Goal: Information Seeking & Learning: Compare options

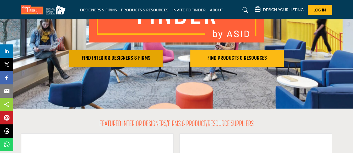
scroll to position [92, 0]
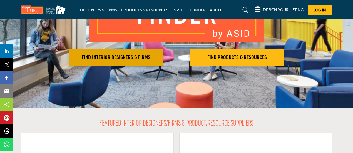
click at [128, 58] on h2 "FIND INTERIOR DESIGNERS & FIRMS" at bounding box center [116, 57] width 90 height 7
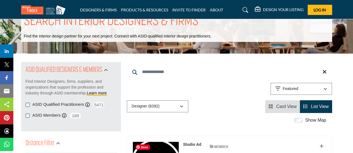
scroll to position [1, 0]
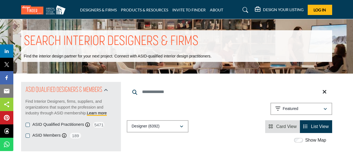
drag, startPoint x: 153, startPoint y: 93, endPoint x: 159, endPoint y: 92, distance: 5.6
click at [153, 93] on input "Search Keyword" at bounding box center [229, 91] width 205 height 13
type input "**********"
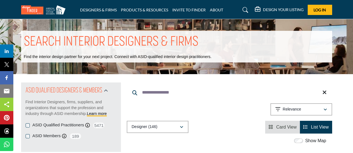
click at [198, 92] on input "**********" at bounding box center [229, 92] width 205 height 13
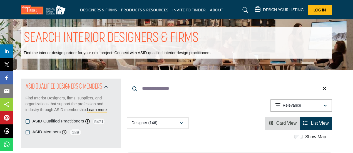
scroll to position [2, 0]
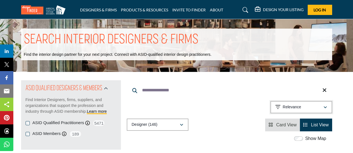
click at [295, 106] on p "Relevance" at bounding box center [291, 107] width 18 height 6
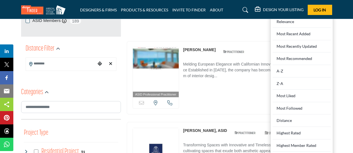
scroll to position [142, 0]
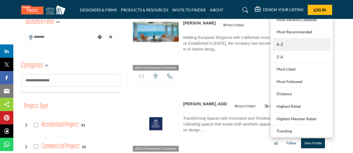
click at [297, 45] on div "A-Z" at bounding box center [301, 44] width 58 height 12
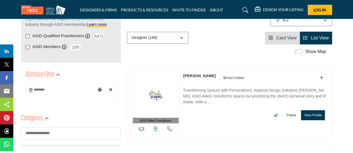
scroll to position [89, 0]
click at [197, 74] on link "[PERSON_NAME]" at bounding box center [199, 75] width 32 height 4
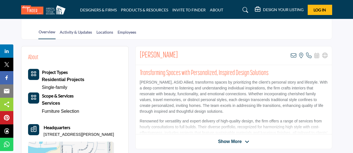
scroll to position [90, 0]
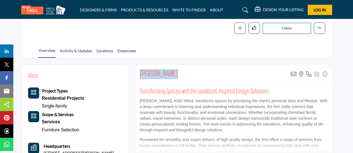
drag, startPoint x: 140, startPoint y: 72, endPoint x: 184, endPoint y: 72, distance: 43.9
click at [184, 72] on div "Adrienne Hart View email address of this listing View the location of this list…" at bounding box center [233, 74] width 196 height 19
copy h2 "[PERSON_NAME]"
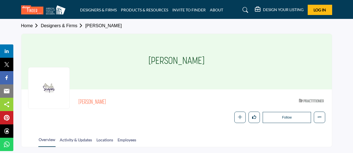
scroll to position [0, 0]
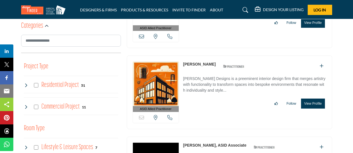
scroll to position [182, 0]
click at [192, 63] on link "[PERSON_NAME]" at bounding box center [199, 64] width 32 height 4
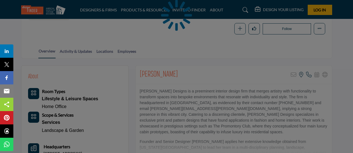
scroll to position [90, 0]
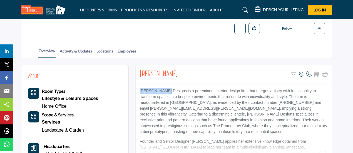
drag, startPoint x: 139, startPoint y: 90, endPoint x: 168, endPoint y: 90, distance: 28.3
click at [168, 90] on p "SPEER Designs is a preeminent interior design firm that merges artistry with fu…" at bounding box center [234, 111] width 188 height 47
copy p "SPEER Designs"
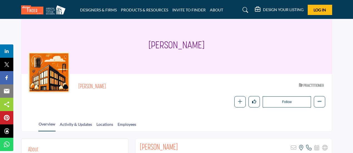
scroll to position [0, 0]
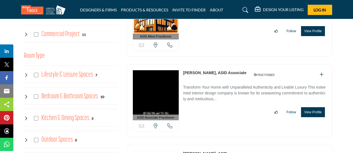
scroll to position [264, 0]
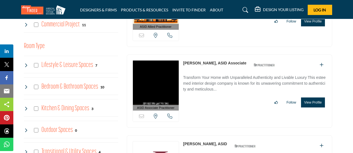
click at [206, 61] on link "[PERSON_NAME], ASID Associate" at bounding box center [214, 63] width 63 height 4
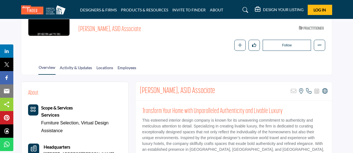
scroll to position [92, 0]
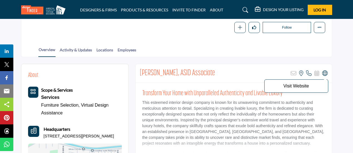
click at [323, 72] on icon at bounding box center [325, 74] width 6 height 6
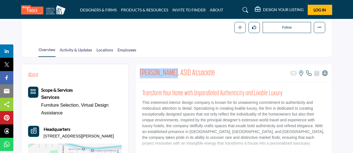
drag, startPoint x: 140, startPoint y: 71, endPoint x: 171, endPoint y: 70, distance: 31.1
click at [172, 70] on h2 "[PERSON_NAME], ASID Associate" at bounding box center [177, 73] width 75 height 10
copy h2 "Amy Gutierrez"
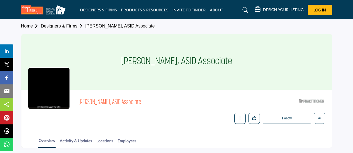
scroll to position [0, 0]
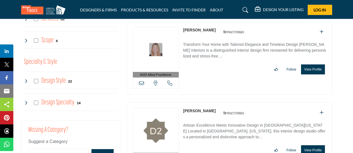
scroll to position [459, 0]
click at [192, 28] on link "[PERSON_NAME]" at bounding box center [199, 30] width 32 height 4
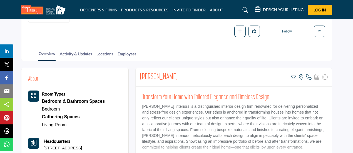
scroll to position [88, 0]
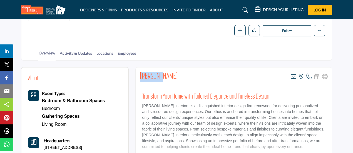
drag, startPoint x: 140, startPoint y: 75, endPoint x: 161, endPoint y: 75, distance: 21.4
click at [161, 75] on h2 "[PERSON_NAME]" at bounding box center [159, 77] width 38 height 10
drag, startPoint x: 143, startPoint y: 105, endPoint x: 177, endPoint y: 106, distance: 34.2
click at [177, 106] on p "Amy Strang Interiors is a distinguished interior design firm renowned for deliv…" at bounding box center [233, 126] width 183 height 47
copy p "Amy Strang Interiors"
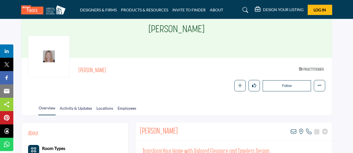
scroll to position [0, 0]
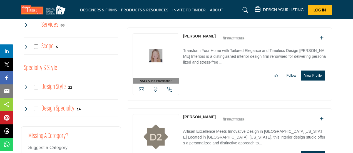
scroll to position [453, 0]
click at [202, 115] on link "[PERSON_NAME]" at bounding box center [199, 117] width 32 height 4
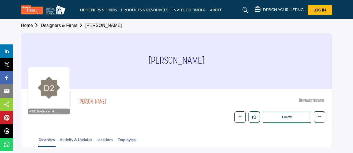
scroll to position [94, 0]
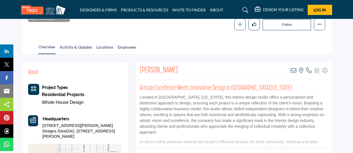
drag, startPoint x: 174, startPoint y: 69, endPoint x: 134, endPoint y: 69, distance: 39.7
copy h2 "[PERSON_NAME]"
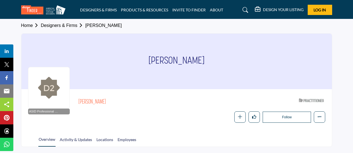
scroll to position [0, 0]
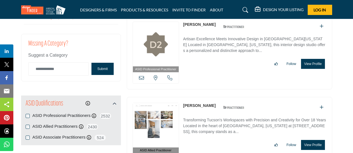
scroll to position [545, 0]
click at [192, 103] on link "[PERSON_NAME]" at bounding box center [199, 105] width 32 height 4
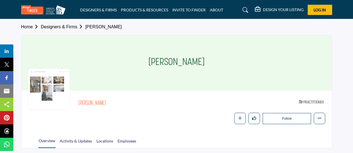
scroll to position [92, 0]
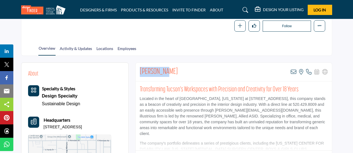
drag, startPoint x: 173, startPoint y: 68, endPoint x: 139, endPoint y: 67, distance: 33.9
click at [139, 67] on div "Anne Lewis View email address of this listing View the location of this listing" at bounding box center [233, 72] width 196 height 19
copy h2 "[PERSON_NAME]"
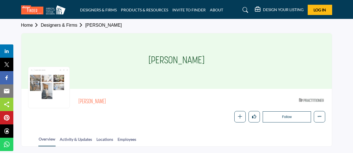
scroll to position [0, 0]
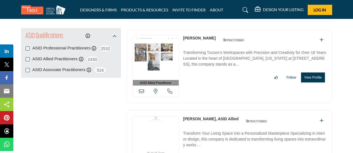
scroll to position [632, 0]
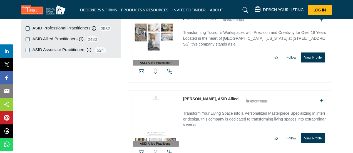
click at [214, 97] on link "[PERSON_NAME], ASID Allied" at bounding box center [211, 99] width 56 height 4
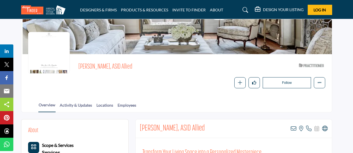
scroll to position [92, 0]
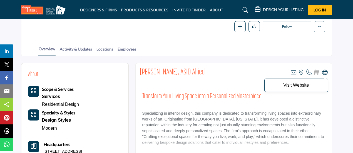
click at [325, 71] on icon at bounding box center [325, 73] width 6 height 6
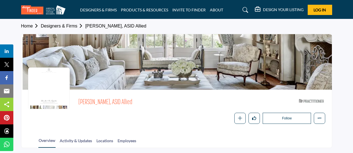
scroll to position [0, 0]
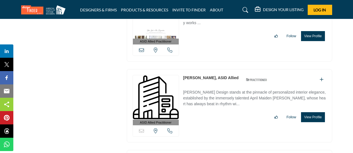
scroll to position [736, 0]
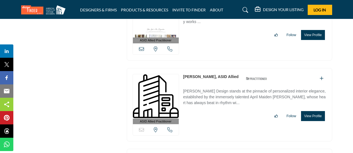
click at [202, 74] on link "[PERSON_NAME], ASID Allied" at bounding box center [211, 76] width 56 height 4
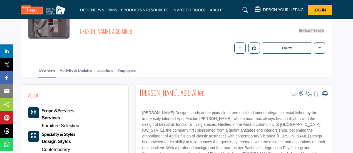
scroll to position [92, 0]
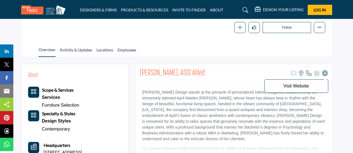
click at [324, 73] on icon at bounding box center [325, 74] width 6 height 6
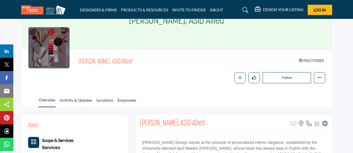
scroll to position [0, 0]
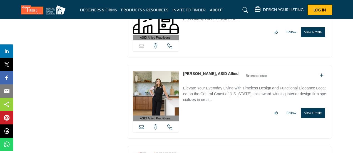
scroll to position [820, 0]
click at [204, 71] on link "[PERSON_NAME], ASID Allied" at bounding box center [211, 73] width 56 height 4
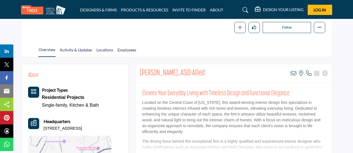
scroll to position [92, 0]
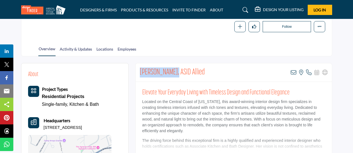
drag, startPoint x: 140, startPoint y: 71, endPoint x: 173, endPoint y: 72, distance: 32.8
click at [173, 72] on h2 "[PERSON_NAME], ASID Allied" at bounding box center [172, 72] width 65 height 10
copy h2 "Ariana Lovato,"
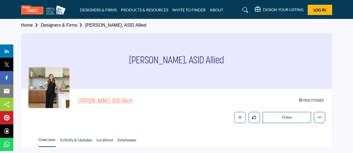
scroll to position [0, 0]
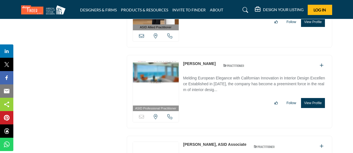
scroll to position [911, 0]
